Goal: Task Accomplishment & Management: Complete application form

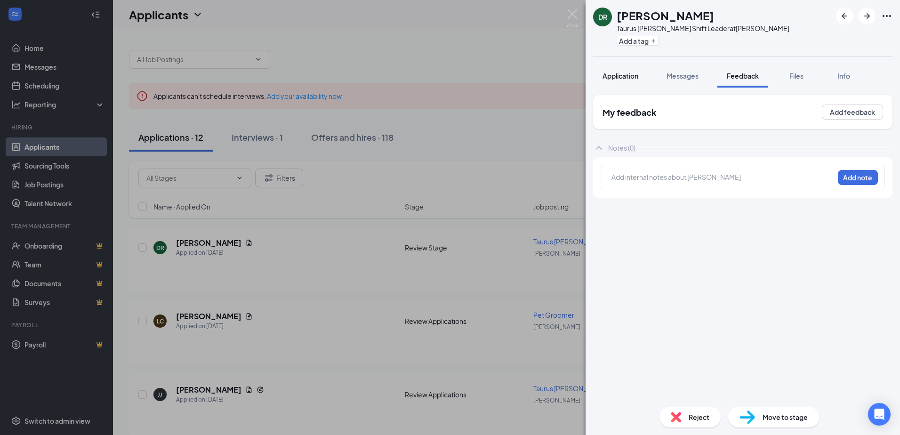
click at [614, 70] on button "Application" at bounding box center [620, 76] width 55 height 24
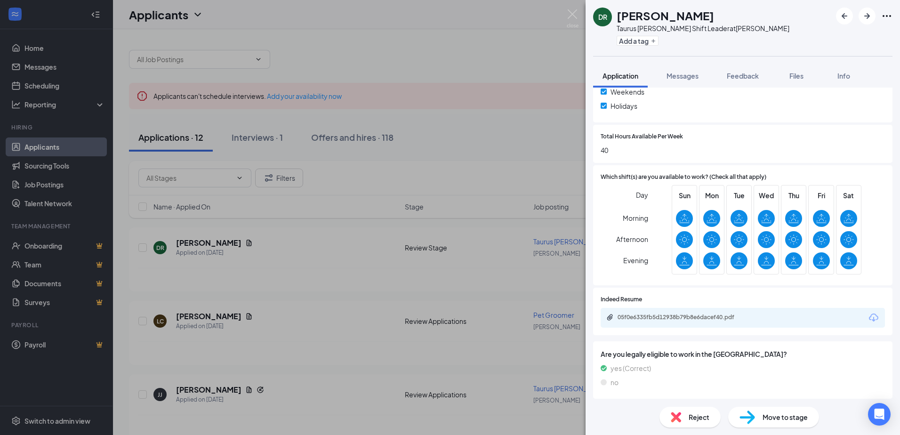
scroll to position [292, 0]
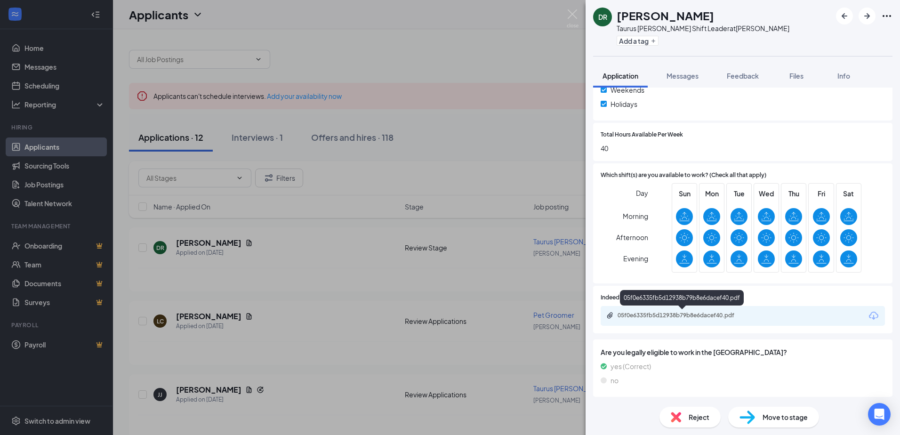
click at [653, 313] on div "05f0e6335fb5d12938b79b8e6dacef40.pdf" at bounding box center [684, 316] width 132 height 8
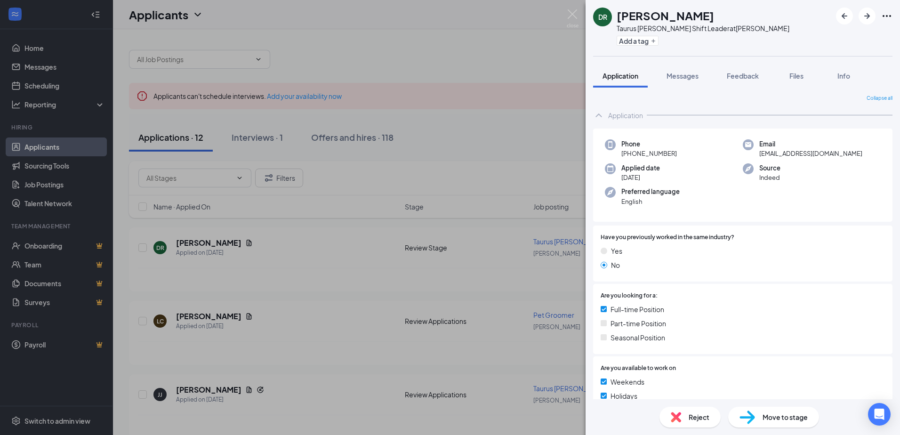
scroll to position [0, 0]
drag, startPoint x: 712, startPoint y: 18, endPoint x: 611, endPoint y: 14, distance: 100.8
click at [611, 14] on div "DR [PERSON_NAME] Taurus [PERSON_NAME] Shift Leader at [PERSON_NAME] Add a tag" at bounding box center [691, 28] width 196 height 41
copy div "[PERSON_NAME]"
click at [764, 412] on span "Move to stage" at bounding box center [784, 417] width 45 height 10
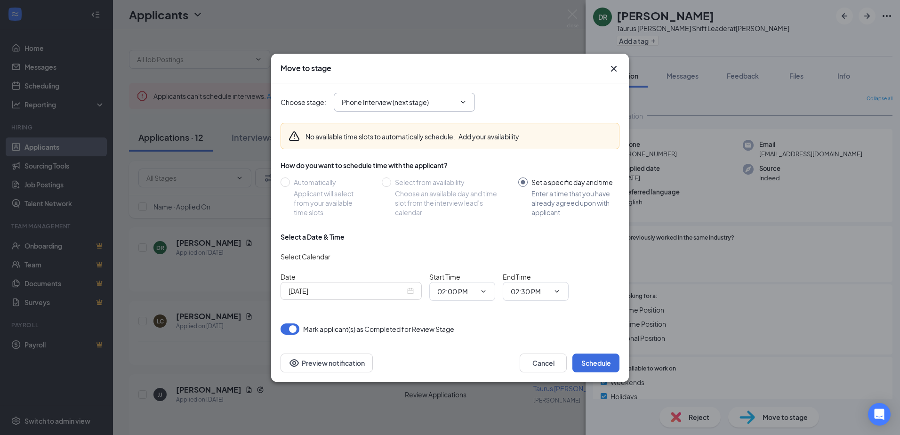
click at [440, 100] on input "Phone Interview (next stage)" at bounding box center [399, 102] width 114 height 10
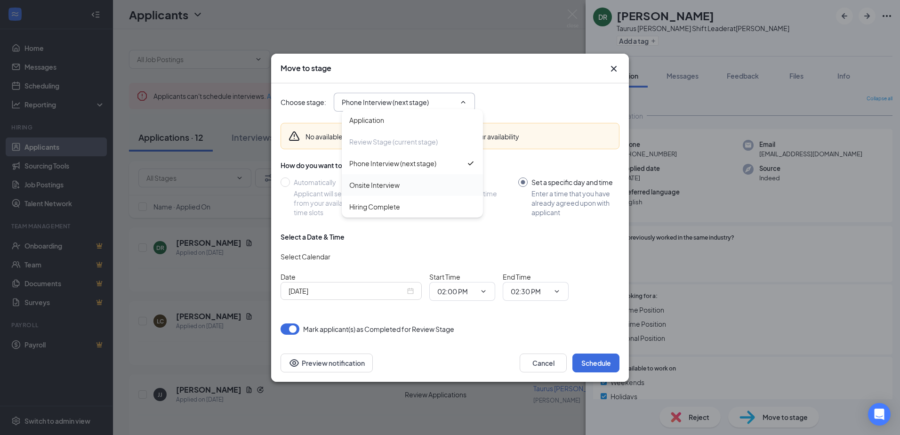
click at [393, 189] on div "Onsite Interview" at bounding box center [374, 185] width 50 height 10
type input "Onsite Interview"
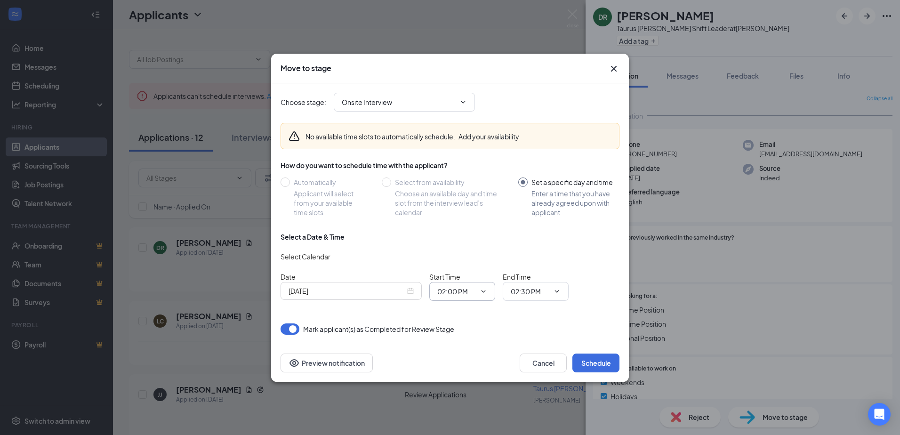
click at [488, 290] on span "02:00 PM" at bounding box center [462, 291] width 66 height 19
click at [484, 292] on icon "ChevronDown" at bounding box center [484, 292] width 8 height 8
click at [484, 290] on icon "ChevronDown" at bounding box center [484, 292] width 8 height 8
click at [483, 290] on icon "ChevronDown" at bounding box center [484, 292] width 8 height 8
click at [483, 291] on icon "ChevronDown" at bounding box center [484, 292] width 8 height 8
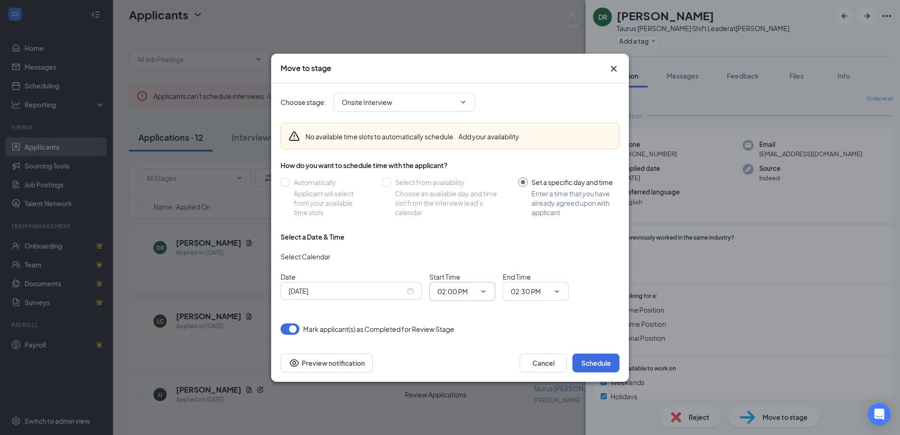
click at [485, 291] on icon "ChevronDown" at bounding box center [484, 292] width 8 height 8
click at [414, 290] on div "[DATE]" at bounding box center [351, 291] width 141 height 18
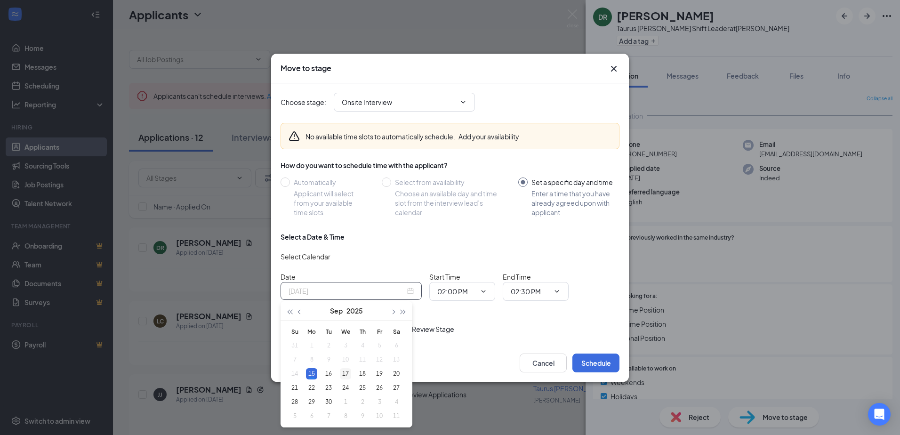
type input "[DATE]"
click at [344, 373] on div "17" at bounding box center [345, 373] width 11 height 11
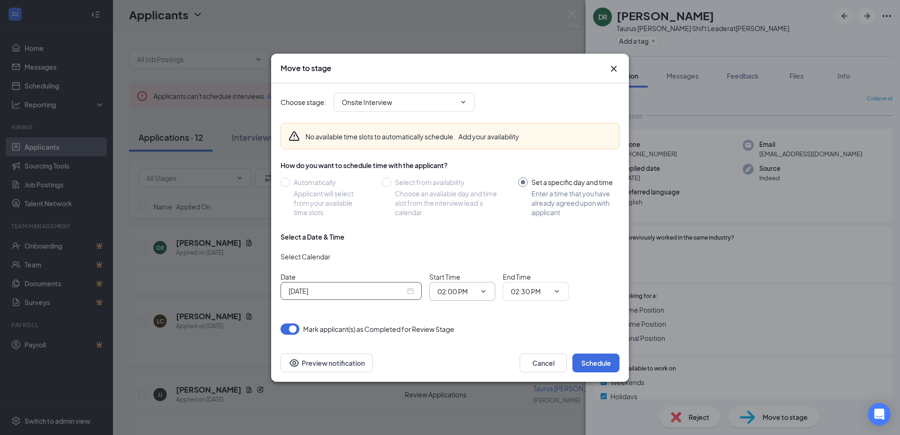
click at [484, 291] on icon "ChevronDown" at bounding box center [484, 292] width 8 height 8
click at [483, 290] on icon "ChevronDown" at bounding box center [484, 292] width 8 height 8
click at [562, 289] on span "02:30 PM" at bounding box center [536, 291] width 66 height 19
click at [475, 293] on input "02:00 PM" at bounding box center [456, 291] width 39 height 10
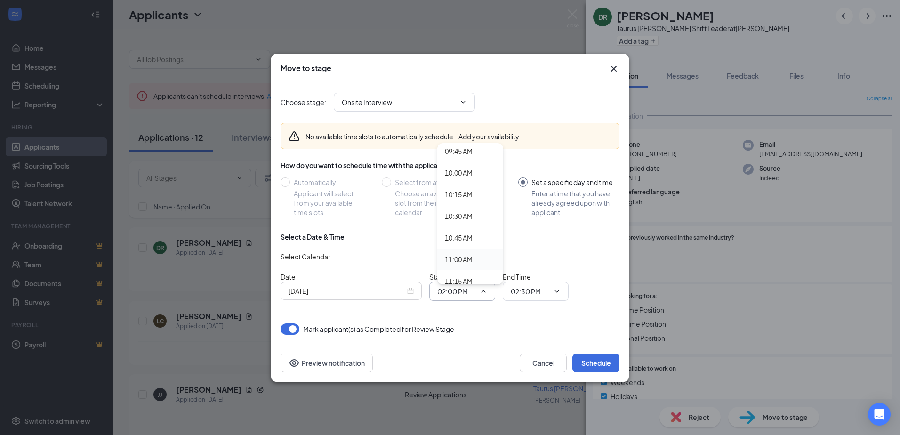
click at [462, 258] on div "11:00 AM" at bounding box center [459, 259] width 28 height 10
type input "11:00 AM"
click at [556, 284] on span "02:30 PM" at bounding box center [536, 291] width 66 height 19
click at [532, 289] on input "02:30 PM" at bounding box center [530, 291] width 39 height 10
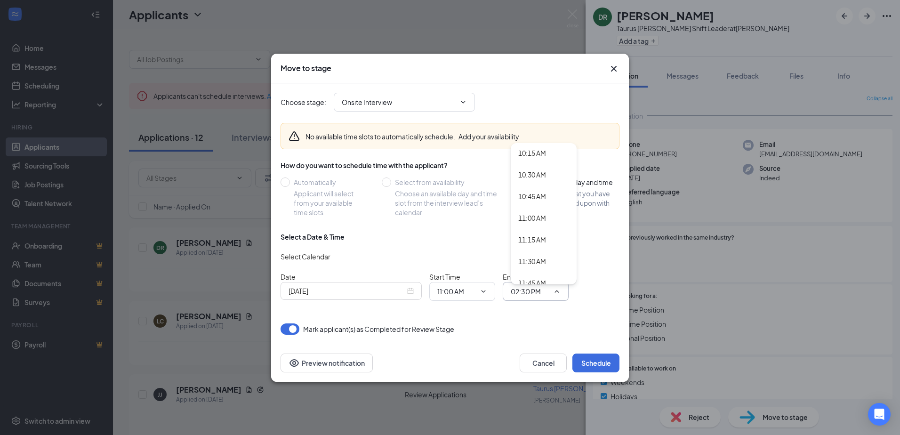
scroll to position [941, 0]
click at [533, 209] on div "11:30 AM" at bounding box center [532, 208] width 28 height 10
type input "11:30 AM"
click at [599, 362] on button "Schedule" at bounding box center [595, 362] width 47 height 19
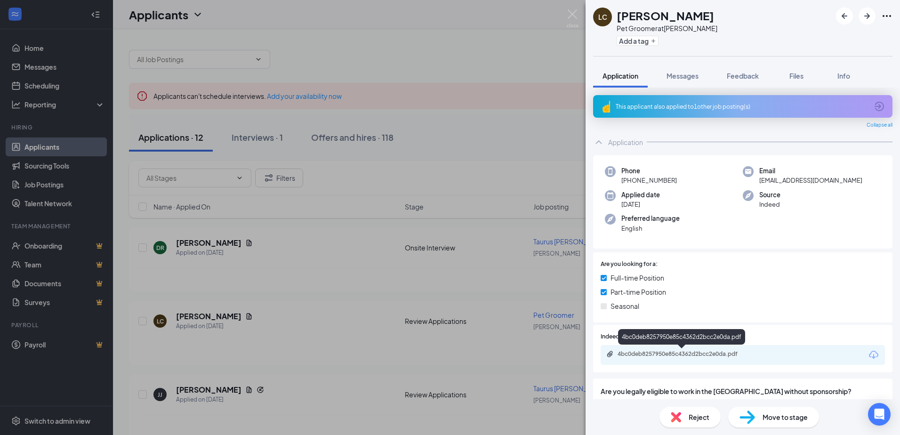
click at [694, 350] on div "4bc0deb8257950e85c4362d2bcc2e0da.pdf" at bounding box center [684, 354] width 132 height 8
click at [376, 261] on div "LC [PERSON_NAME] Pet Groomer at [PERSON_NAME] Add a tag Application Messages Fe…" at bounding box center [450, 217] width 900 height 435
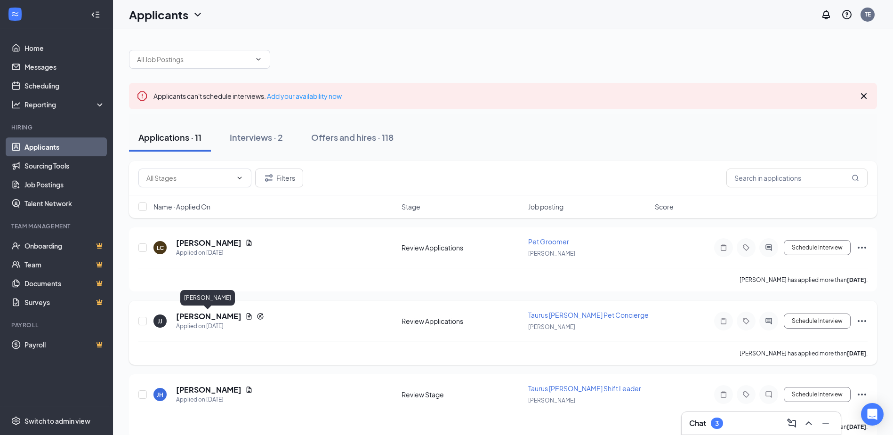
click at [205, 319] on h5 "[PERSON_NAME]" at bounding box center [208, 316] width 65 height 10
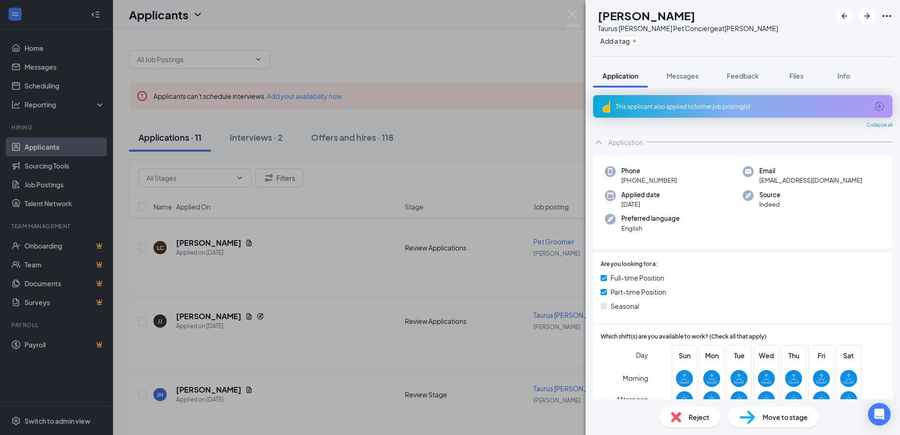
click at [690, 107] on div "This applicant also applied to 5 other job posting(s)" at bounding box center [742, 107] width 252 height 8
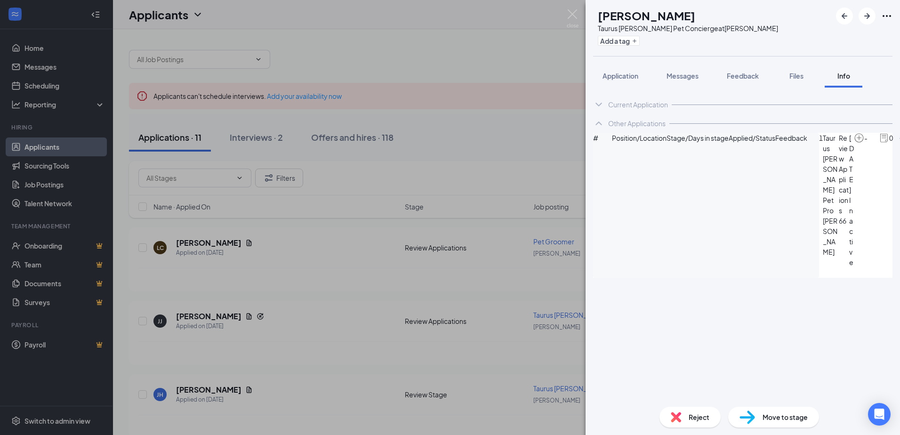
click at [683, 76] on span "Messages" at bounding box center [682, 76] width 32 height 8
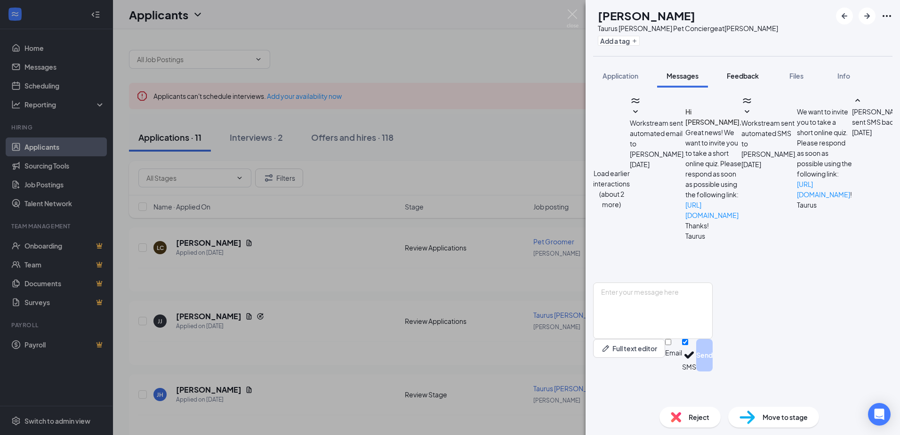
click at [747, 80] on button "Feedback" at bounding box center [742, 76] width 51 height 24
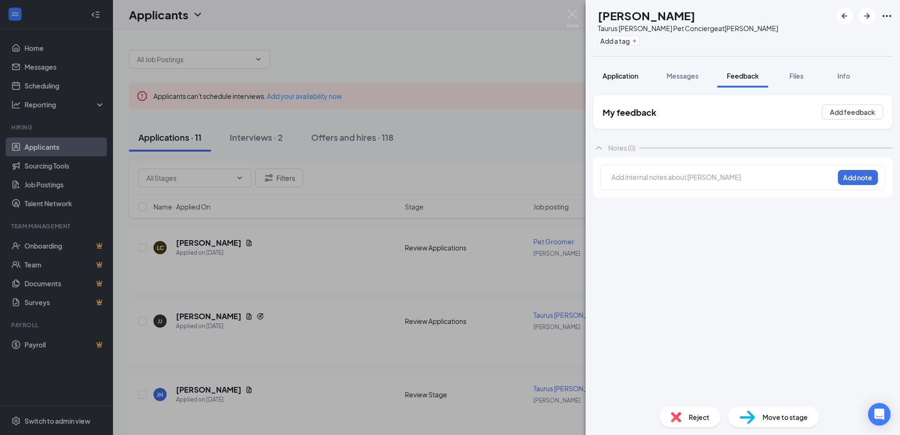
click at [640, 74] on button "Application" at bounding box center [620, 76] width 55 height 24
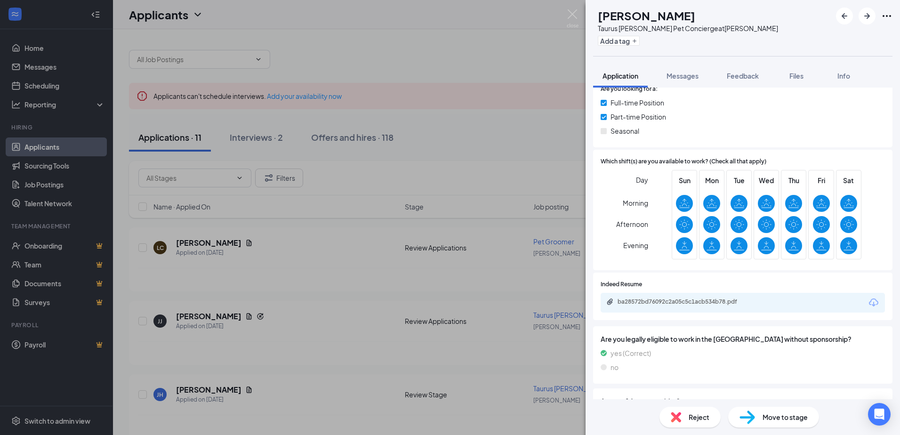
scroll to position [188, 0]
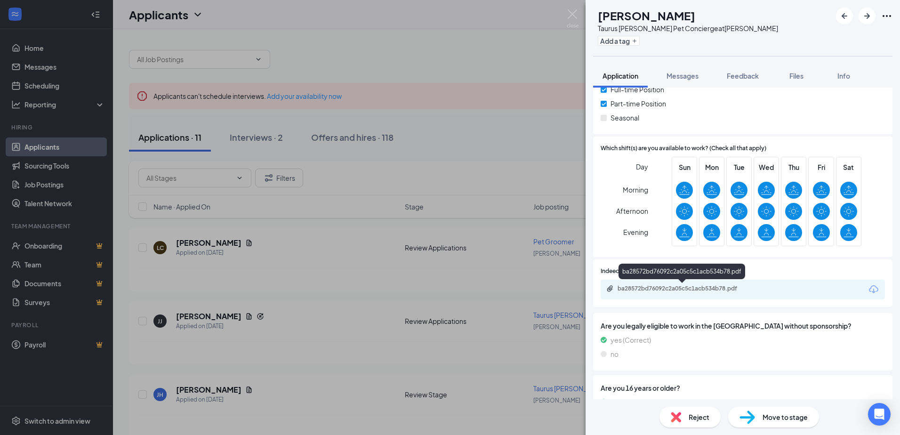
click at [683, 289] on div "ba28572bd76092c2a05c5c1acb534b78.pdf" at bounding box center [684, 289] width 132 height 8
click at [865, 17] on icon "ArrowRight" at bounding box center [866, 15] width 11 height 11
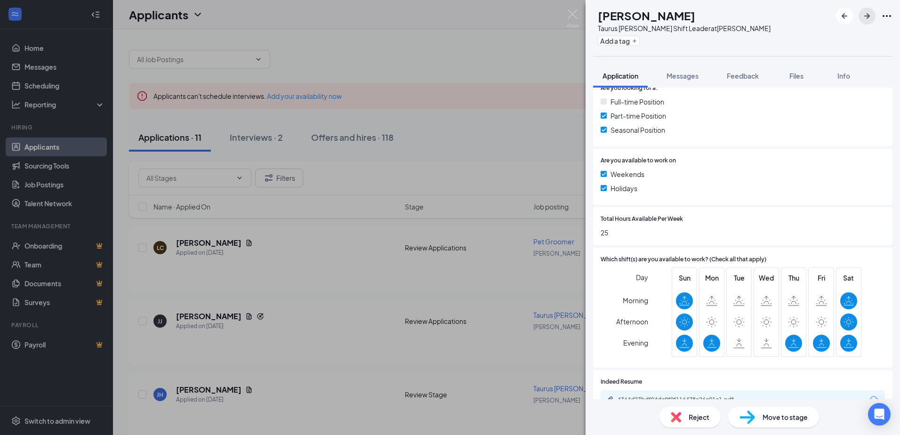
scroll to position [235, 0]
click at [860, 12] on button "button" at bounding box center [866, 16] width 17 height 17
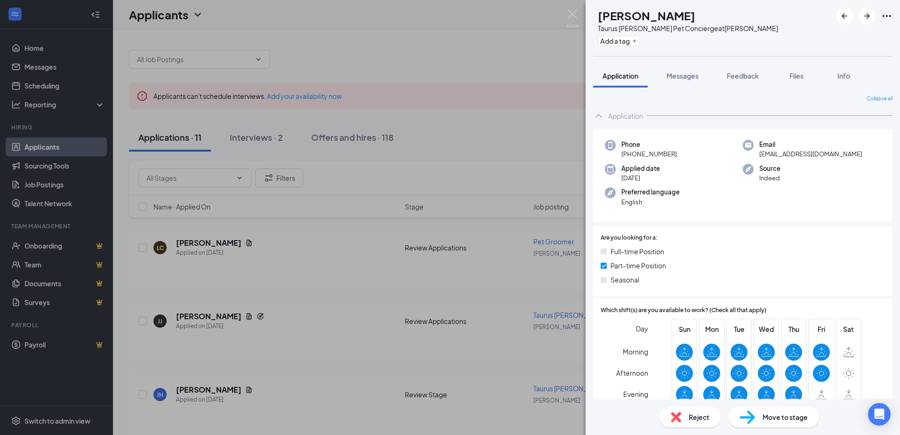
click at [417, 25] on div "RD [PERSON_NAME] Taurus [PERSON_NAME] Pet Concierge at [PERSON_NAME] Add a tag …" at bounding box center [450, 217] width 900 height 435
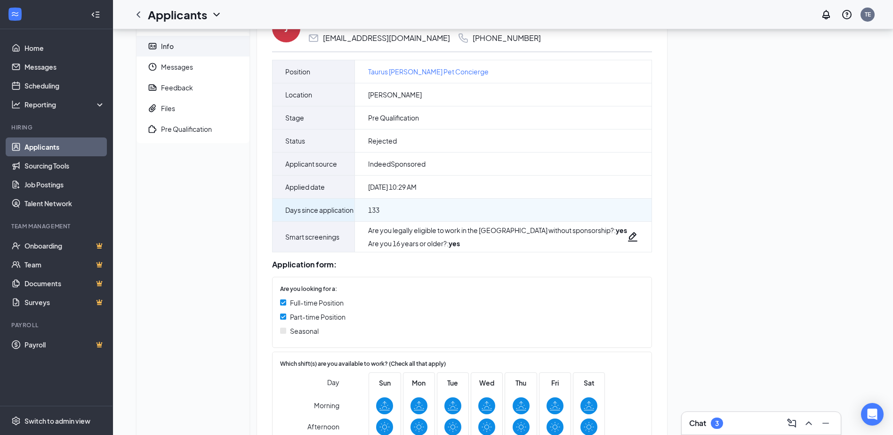
scroll to position [122, 0]
